Goal: Task Accomplishment & Management: Complete application form

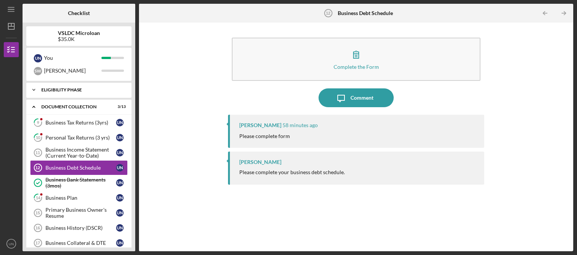
click at [83, 91] on div "Eligibility Phase" at bounding box center [81, 90] width 81 height 5
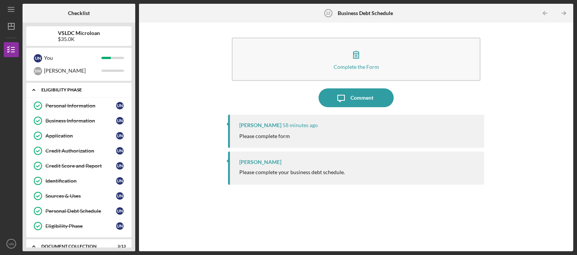
click at [83, 91] on div "Eligibility Phase" at bounding box center [81, 90] width 81 height 5
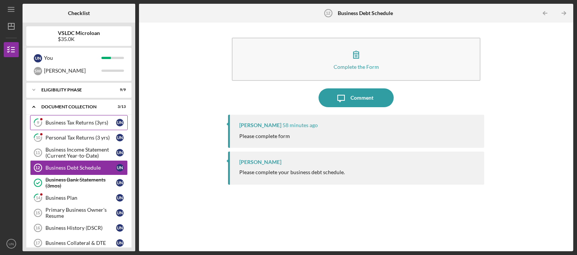
click at [47, 125] on div "Business Tax Returns (3yrs)" at bounding box center [80, 122] width 71 height 6
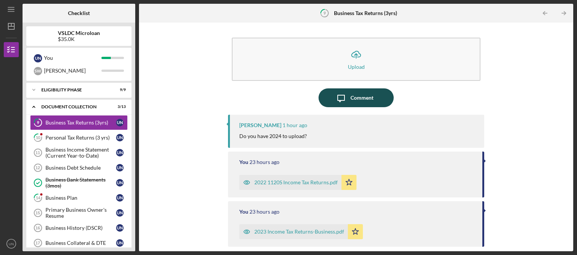
click at [346, 93] on icon "Icon/Message" at bounding box center [341, 97] width 19 height 19
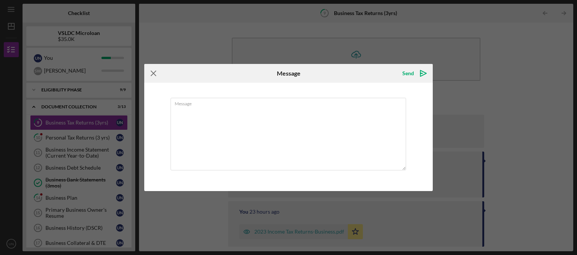
click at [156, 74] on icon "Icon/Menu Close" at bounding box center [153, 73] width 19 height 19
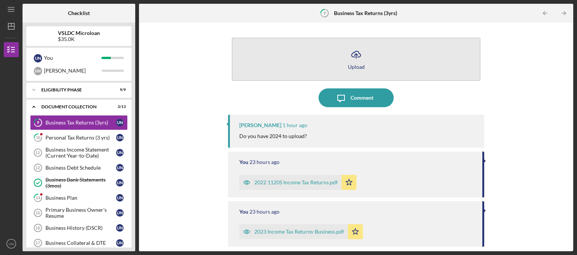
click at [361, 59] on icon "Icon/Upload" at bounding box center [356, 54] width 19 height 19
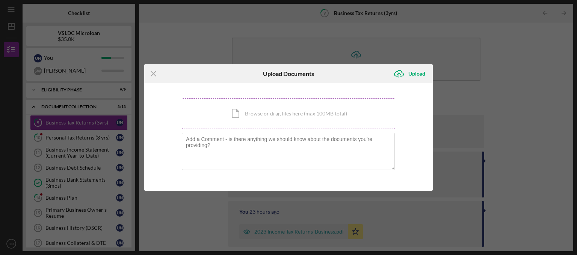
click at [238, 115] on div "Icon/Document Browse or drag files here (max 100MB total) Tap to choose files o…" at bounding box center [288, 113] width 213 height 31
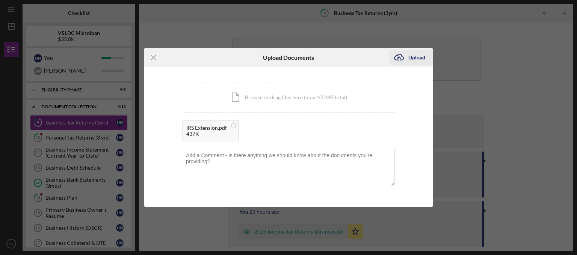
click at [425, 61] on button "Icon/Upload Upload" at bounding box center [411, 57] width 43 height 15
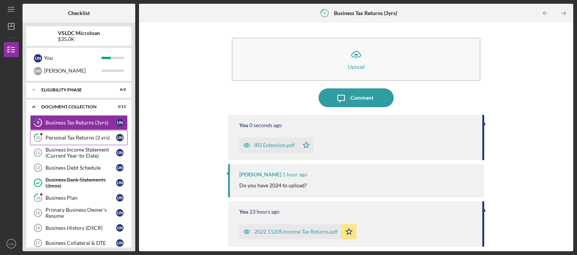
click at [60, 136] on div "Personal Tax Returns (3 yrs)" at bounding box center [80, 137] width 71 height 6
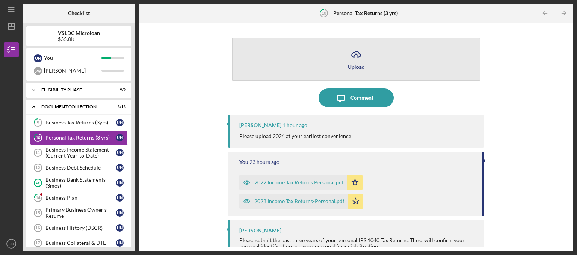
click at [338, 56] on button "Icon/Upload Upload" at bounding box center [356, 59] width 249 height 43
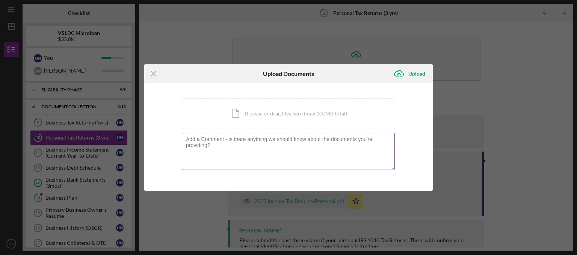
click at [295, 160] on textarea at bounding box center [288, 151] width 213 height 37
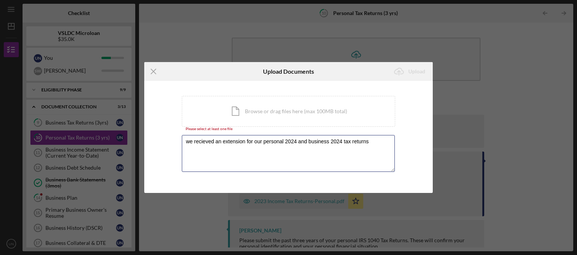
type textarea "we recieved an extension for our personal 2024 and business 2024 tax returns"
click at [399, 172] on div "You're uploading documents related to Personal Tax Returns (3 yrs) . Icon/Docum…" at bounding box center [288, 137] width 289 height 112
drag, startPoint x: 370, startPoint y: 142, endPoint x: 179, endPoint y: 147, distance: 191.3
click at [182, 147] on textarea "we recieved an extension for our personal 2024 and business 2024 tax returns" at bounding box center [288, 153] width 213 height 37
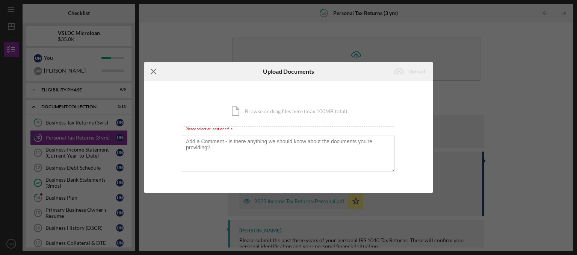
click at [154, 72] on line at bounding box center [153, 71] width 5 height 5
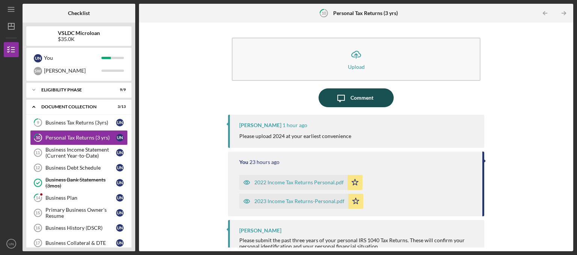
click at [360, 94] on div "Comment" at bounding box center [361, 97] width 23 height 19
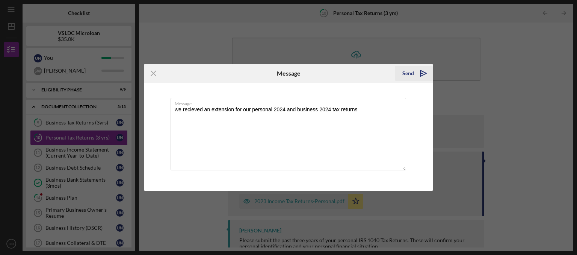
type textarea "we recieved an extension for our personal 2024 and business 2024 tax returns"
click at [404, 76] on div "Send" at bounding box center [408, 73] width 12 height 15
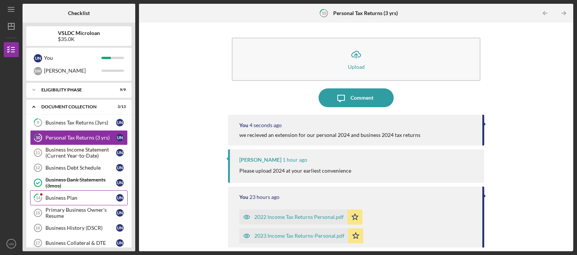
click at [88, 196] on div "Business Plan" at bounding box center [80, 198] width 71 height 6
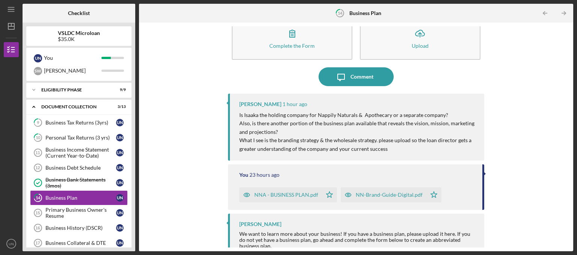
scroll to position [32, 0]
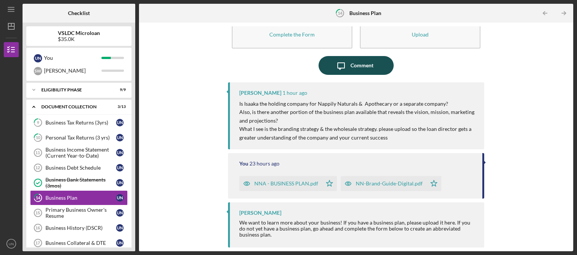
click at [340, 71] on icon "Icon/Message" at bounding box center [341, 65] width 19 height 19
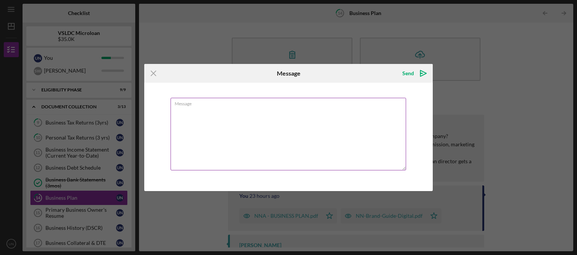
drag, startPoint x: 291, startPoint y: 123, endPoint x: 294, endPoint y: 119, distance: 4.8
click at [292, 124] on textarea "Message" at bounding box center [289, 134] width 236 height 73
type textarea "Issaka Inc., Dba / Nappily Naturals & Apothecary"
click at [418, 75] on icon "Icon/icon-invite-send" at bounding box center [423, 73] width 19 height 19
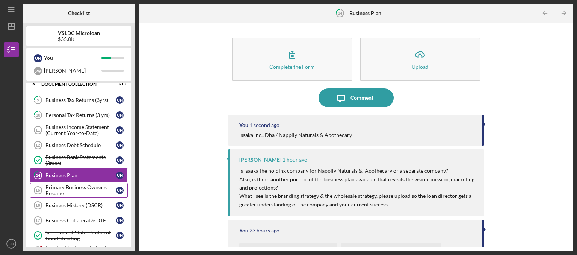
scroll to position [38, 0]
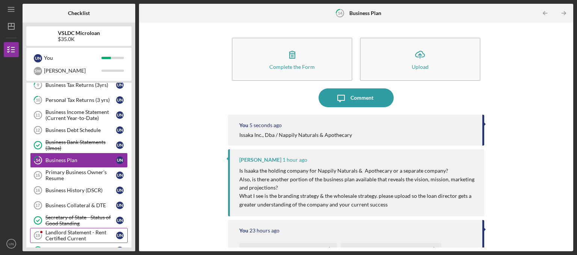
click at [74, 234] on div "Landlord Statement - Rent Certified Current" at bounding box center [80, 235] width 71 height 12
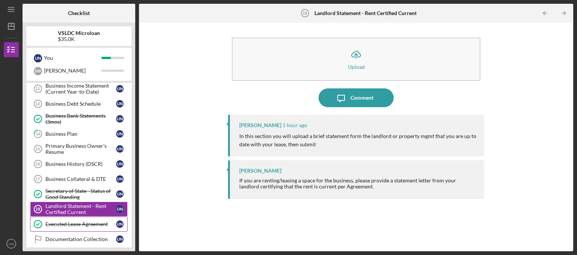
scroll to position [76, 0]
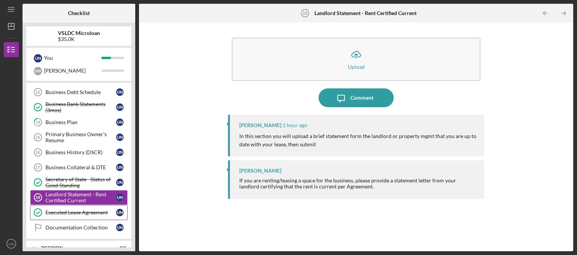
click at [76, 213] on div "Executed Lease Agreement" at bounding box center [80, 212] width 71 height 6
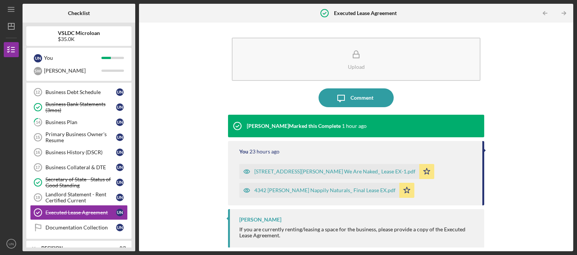
click at [419, 171] on icon "Icon/Star" at bounding box center [426, 171] width 15 height 15
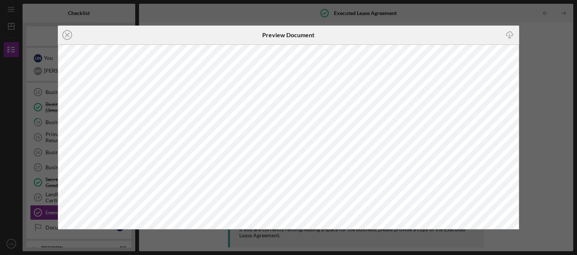
click at [70, 36] on icon "Icon/Close" at bounding box center [67, 35] width 19 height 19
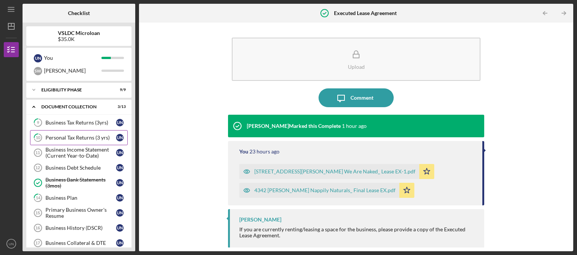
click at [79, 140] on div "Personal Tax Returns (3 yrs)" at bounding box center [80, 137] width 71 height 6
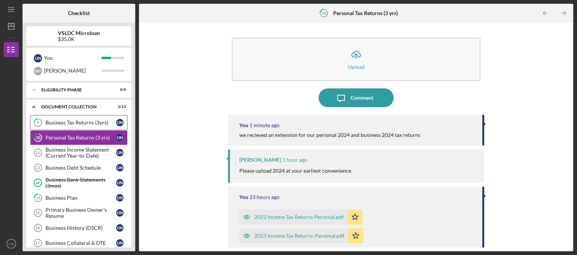
click at [87, 125] on div "Business Tax Returns (3yrs)" at bounding box center [80, 122] width 71 height 6
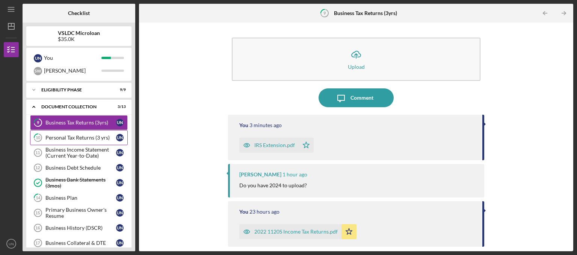
click at [88, 138] on div "Personal Tax Returns (3 yrs)" at bounding box center [80, 137] width 71 height 6
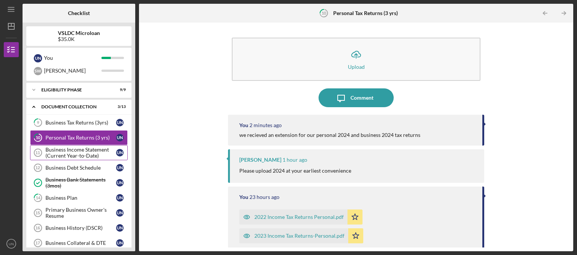
click at [88, 147] on div "Business Income Statement (Current Year-to-Date)" at bounding box center [80, 153] width 71 height 12
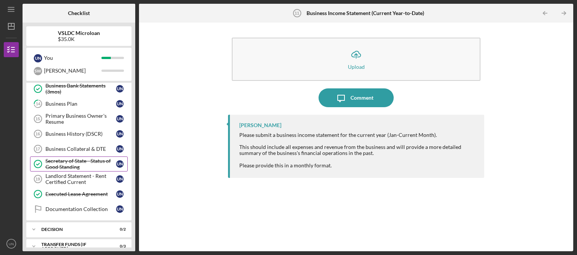
scroll to position [44, 0]
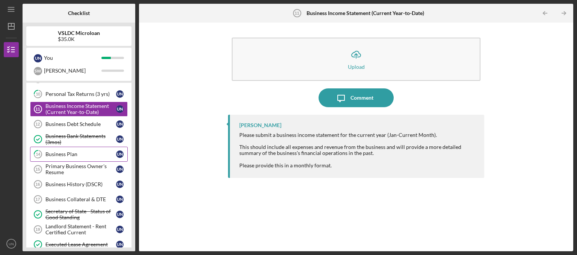
click at [74, 152] on div "Business Plan" at bounding box center [80, 154] width 71 height 6
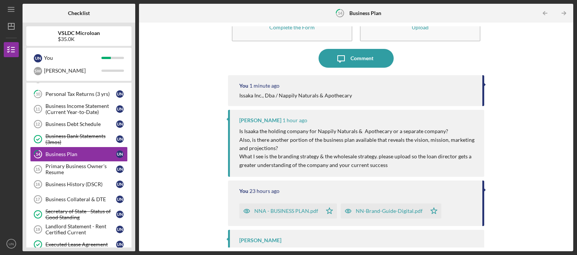
scroll to position [67, 0]
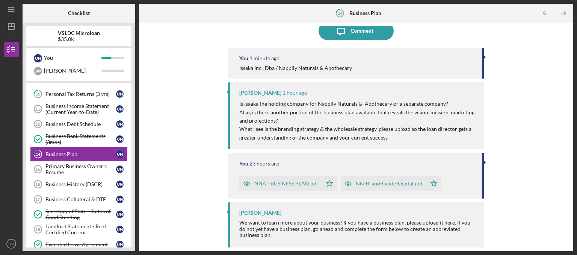
click at [304, 184] on div "NNA - BUSINESS PLAN.pdf" at bounding box center [286, 183] width 64 height 6
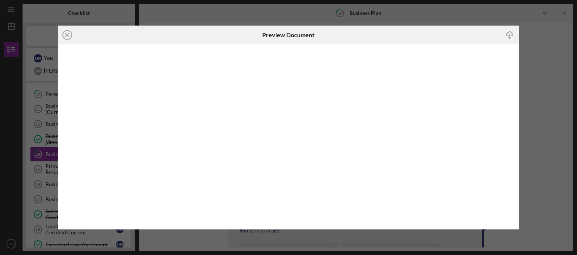
scroll to position [67, 0]
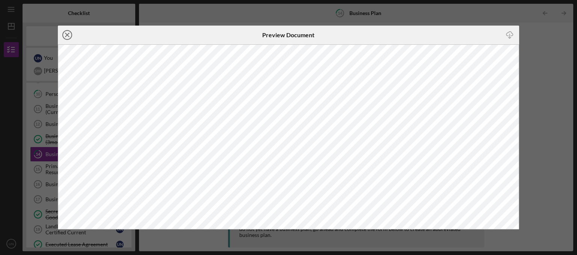
click at [69, 35] on icon "Icon/Close" at bounding box center [67, 35] width 19 height 19
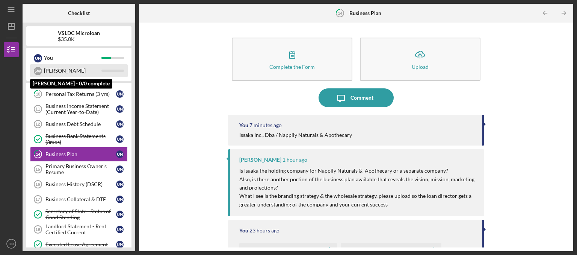
click at [104, 68] on div "[PERSON_NAME]" at bounding box center [79, 70] width 98 height 13
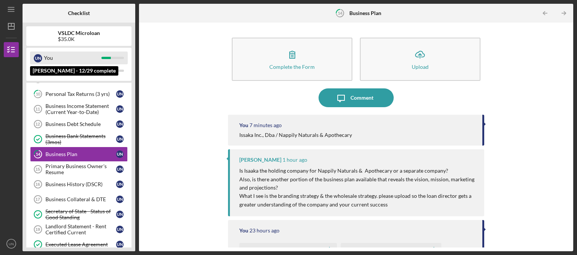
click at [100, 54] on div "You" at bounding box center [72, 57] width 57 height 13
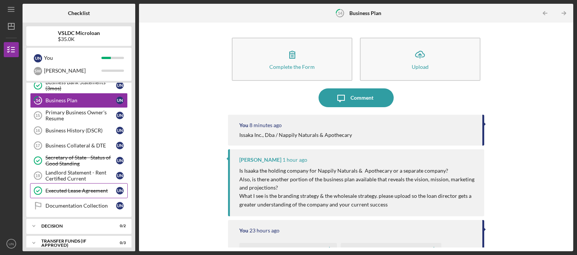
scroll to position [82, 0]
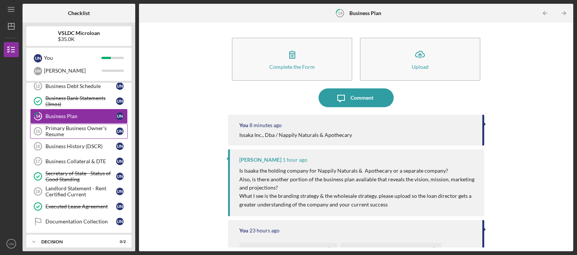
click at [86, 130] on div "Primary Business Owner's Resume" at bounding box center [80, 131] width 71 height 12
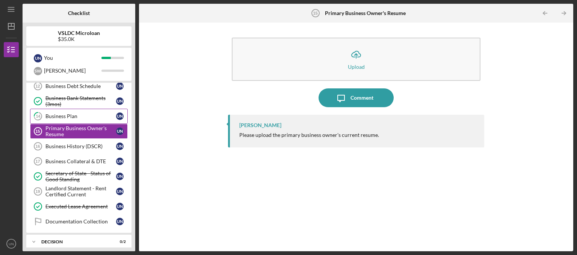
click at [73, 118] on div "Business Plan" at bounding box center [80, 116] width 71 height 6
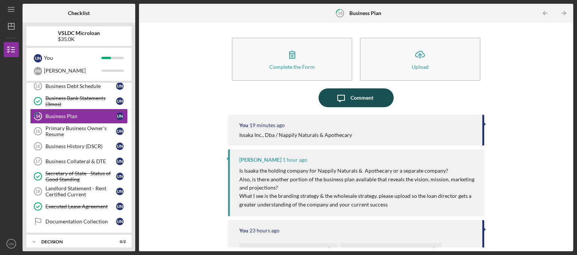
click at [370, 94] on div "Comment" at bounding box center [361, 97] width 23 height 19
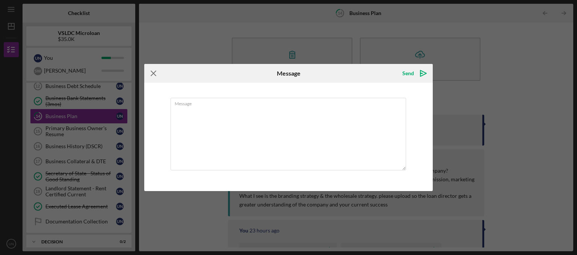
click at [156, 77] on icon "Icon/Menu Close" at bounding box center [153, 73] width 19 height 19
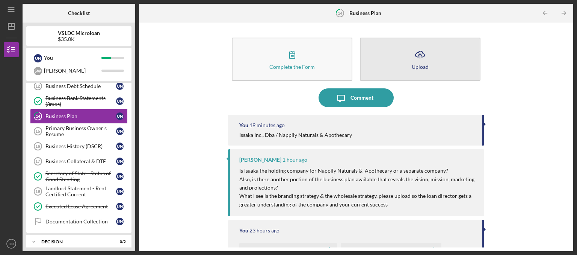
click at [429, 64] on button "Icon/Upload Upload" at bounding box center [420, 59] width 121 height 43
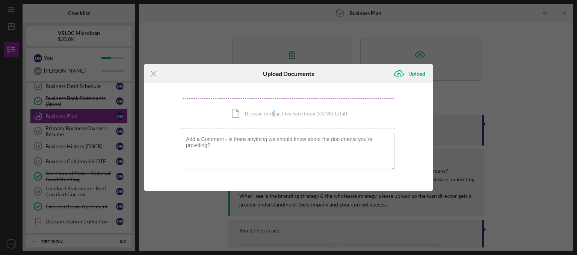
click at [274, 122] on div "Icon/Document Browse or drag files here (max 100MB total) Tap to choose files o…" at bounding box center [288, 113] width 213 height 31
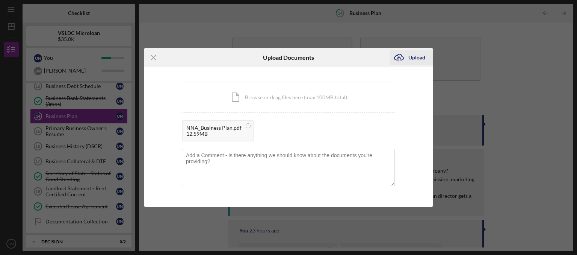
click at [406, 59] on icon "Icon/Upload" at bounding box center [399, 57] width 19 height 19
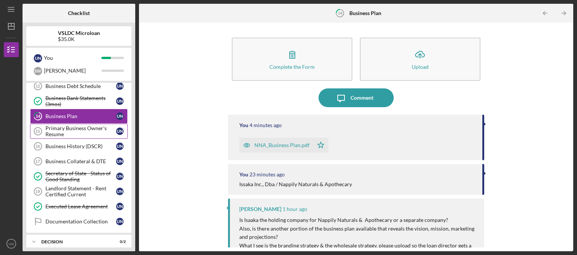
click at [50, 128] on div "Primary Business Owner's Resume" at bounding box center [80, 131] width 71 height 12
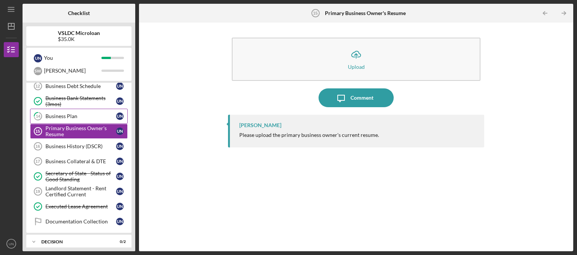
click at [69, 116] on div "Business Plan" at bounding box center [80, 116] width 71 height 6
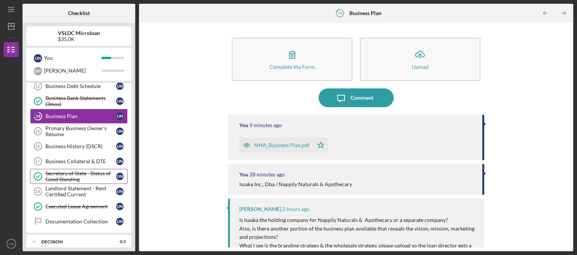
scroll to position [44, 0]
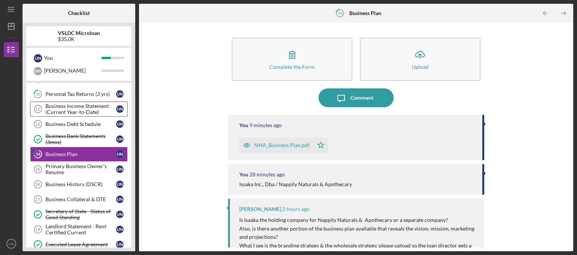
click at [76, 104] on div "Business Income Statement (Current Year-to-Date)" at bounding box center [80, 109] width 71 height 12
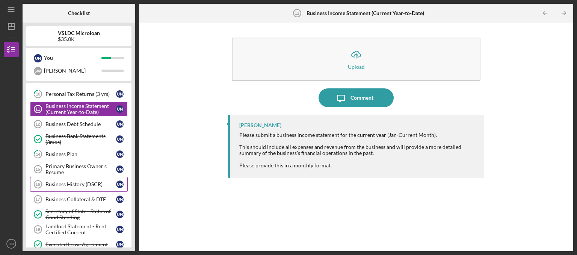
click at [85, 183] on div "Business History (DSCR)" at bounding box center [80, 184] width 71 height 6
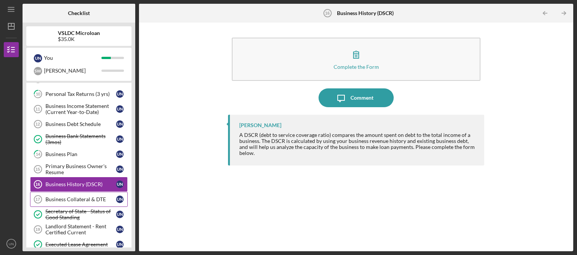
click at [90, 195] on link "Business Collateral & DTE 17 Business Collateral & DTE U N" at bounding box center [79, 199] width 98 height 15
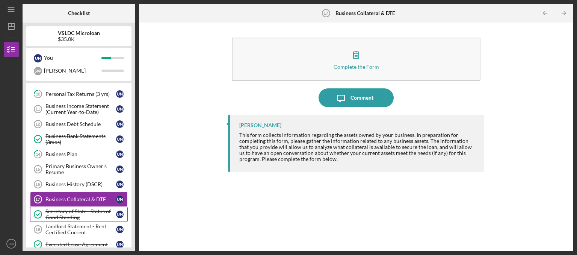
click at [98, 211] on div "Secretary of State - Status of Good Standing" at bounding box center [80, 214] width 71 height 12
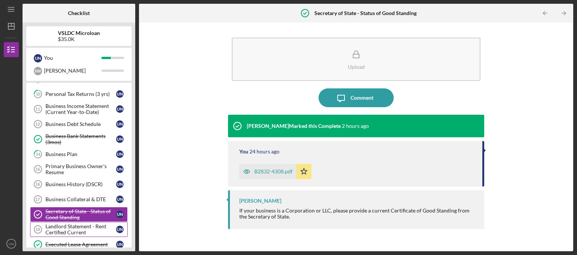
click at [95, 225] on div "Landlord Statement - Rent Certified Current" at bounding box center [80, 229] width 71 height 12
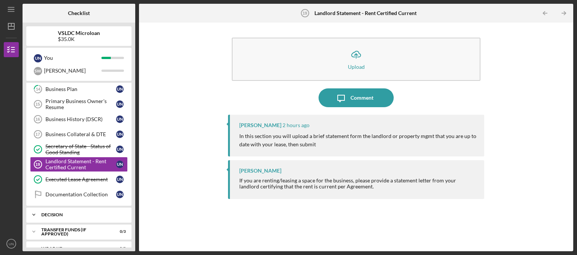
scroll to position [119, 0]
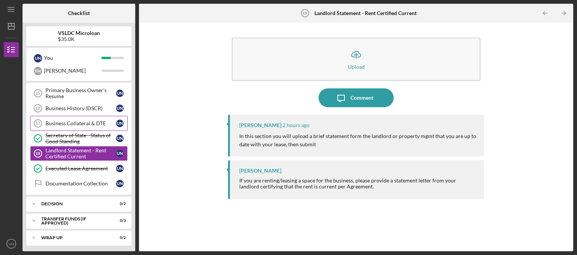
click at [85, 126] on link "Business Collateral & DTE 17 Business Collateral & DTE U N" at bounding box center [79, 123] width 98 height 15
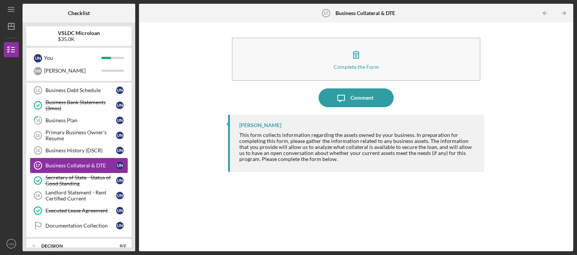
scroll to position [44, 0]
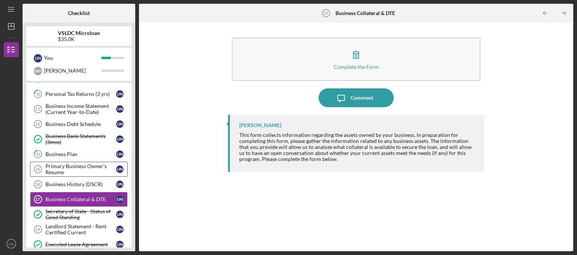
click at [59, 168] on div "Primary Business Owner's Resume" at bounding box center [80, 169] width 71 height 12
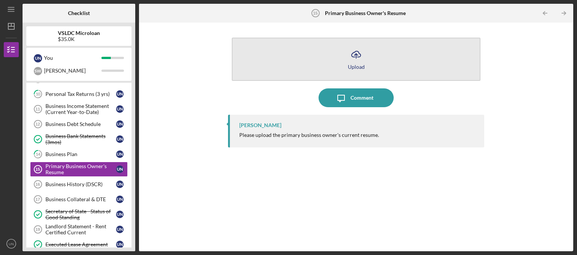
click at [355, 71] on button "Icon/Upload Upload" at bounding box center [356, 59] width 249 height 43
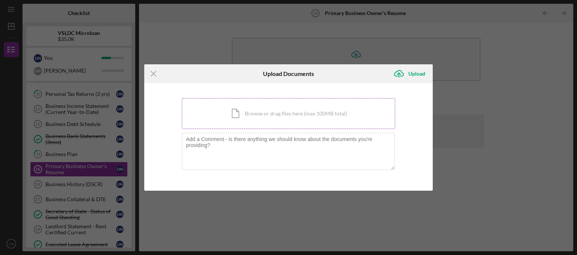
click at [353, 118] on div "Icon/Document Browse or drag files here (max 100MB total) Tap to choose files o…" at bounding box center [288, 113] width 213 height 31
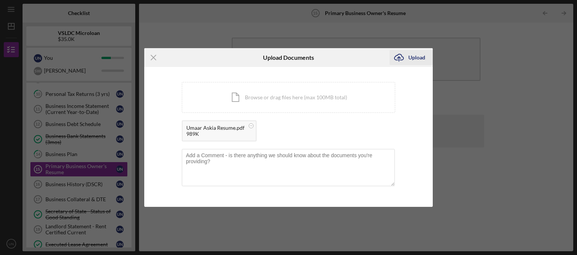
click at [412, 61] on div "Upload" at bounding box center [416, 57] width 17 height 15
